Goal: Task Accomplishment & Management: Use online tool/utility

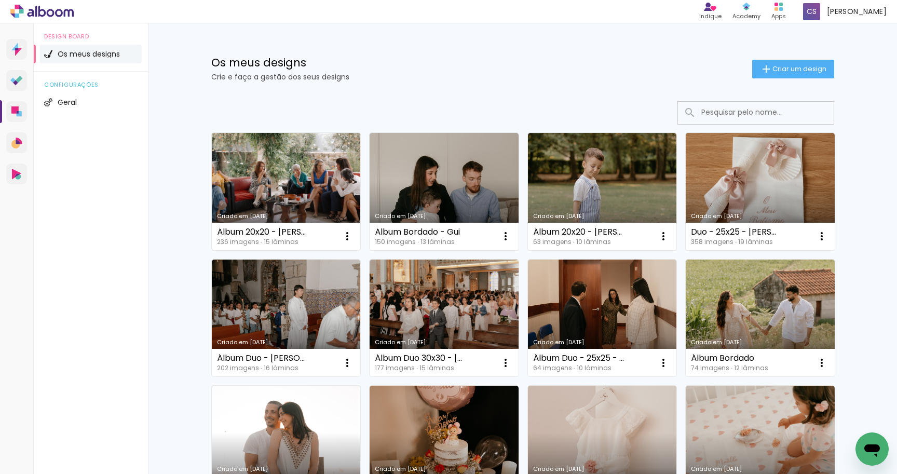
click at [266, 172] on link "Criado em [DATE]" at bounding box center [286, 191] width 149 height 117
